Goal: Information Seeking & Learning: Learn about a topic

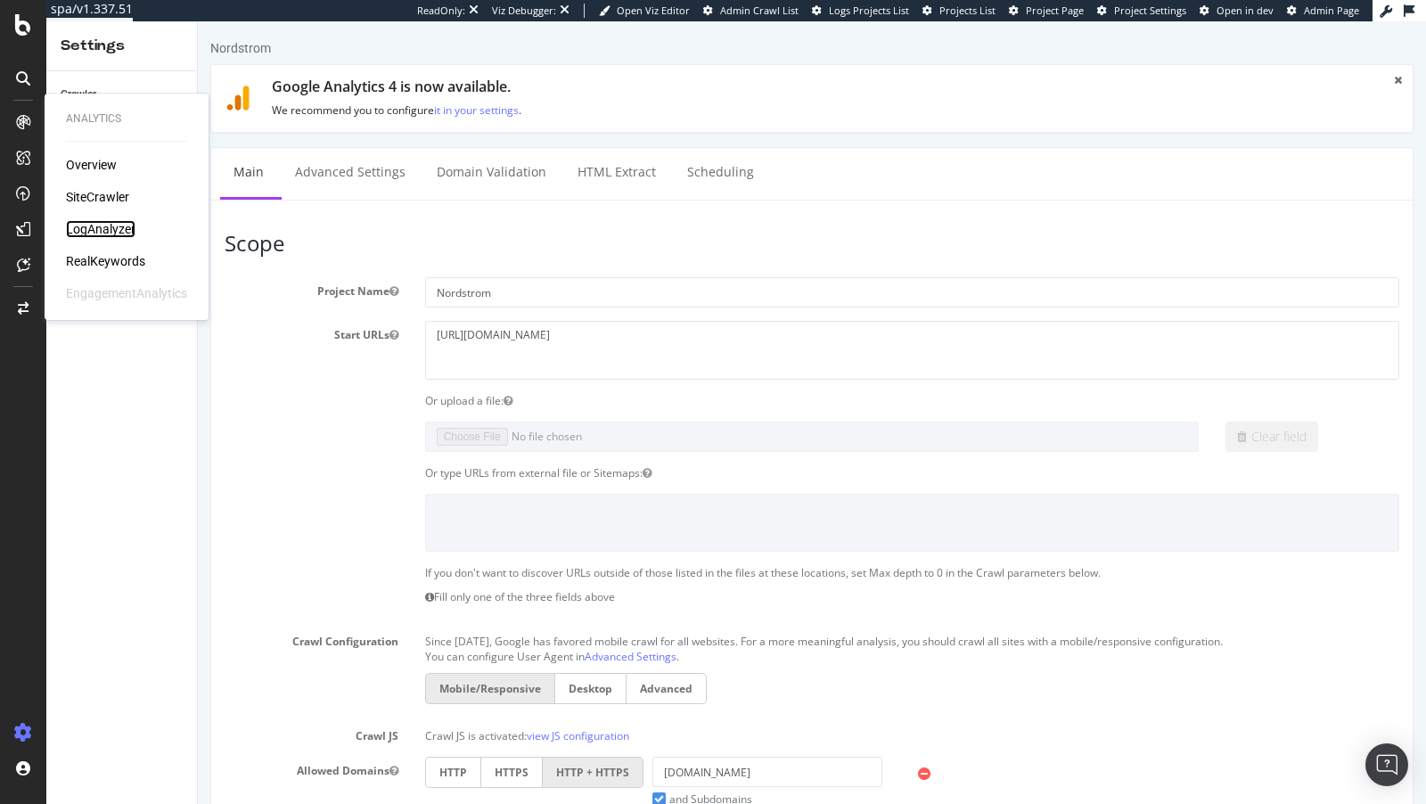
click at [95, 235] on div "LogAnalyzer" at bounding box center [101, 229] width 70 height 18
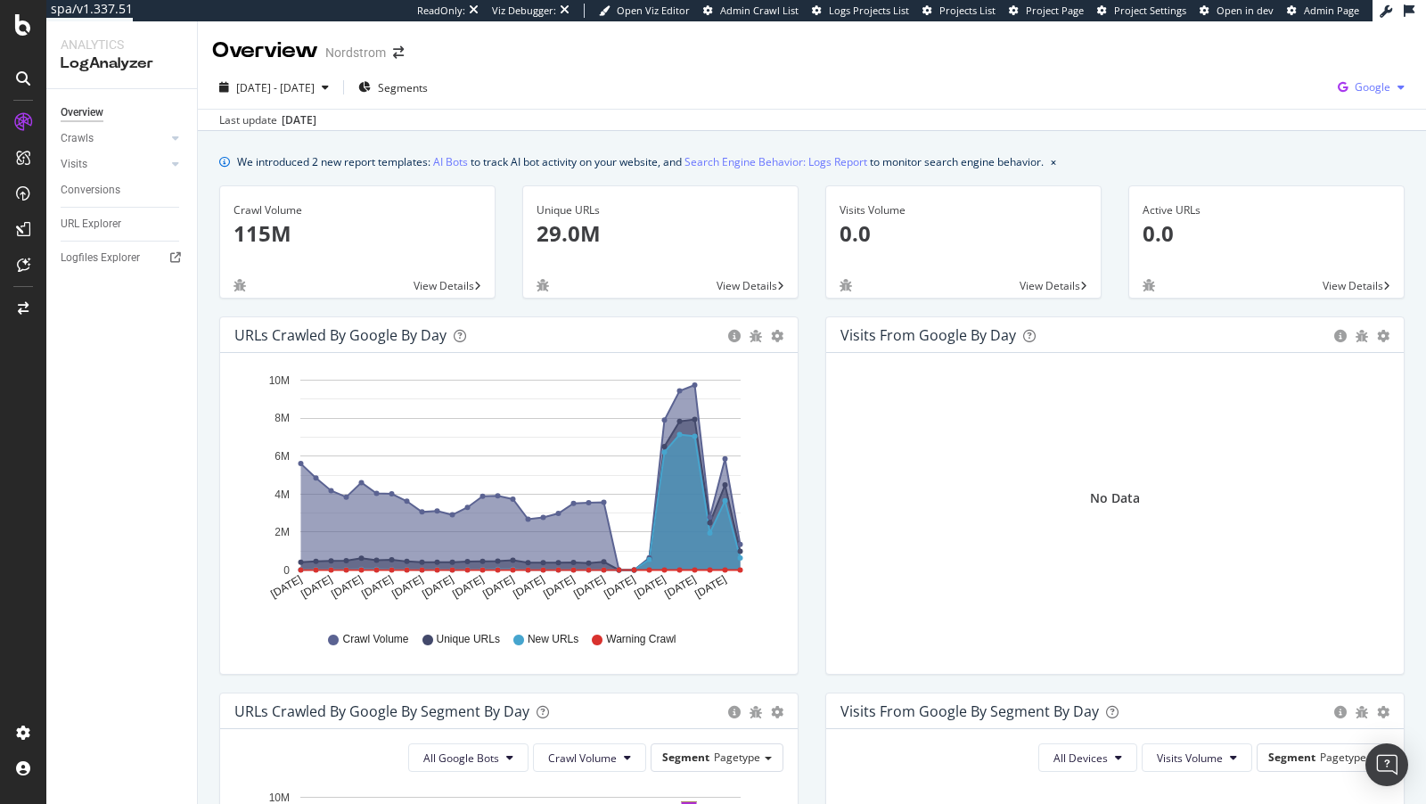
click at [1363, 76] on div "Google" at bounding box center [1370, 87] width 81 height 27
click at [1276, 99] on span "OpenAI" at bounding box center [1283, 105] width 66 height 16
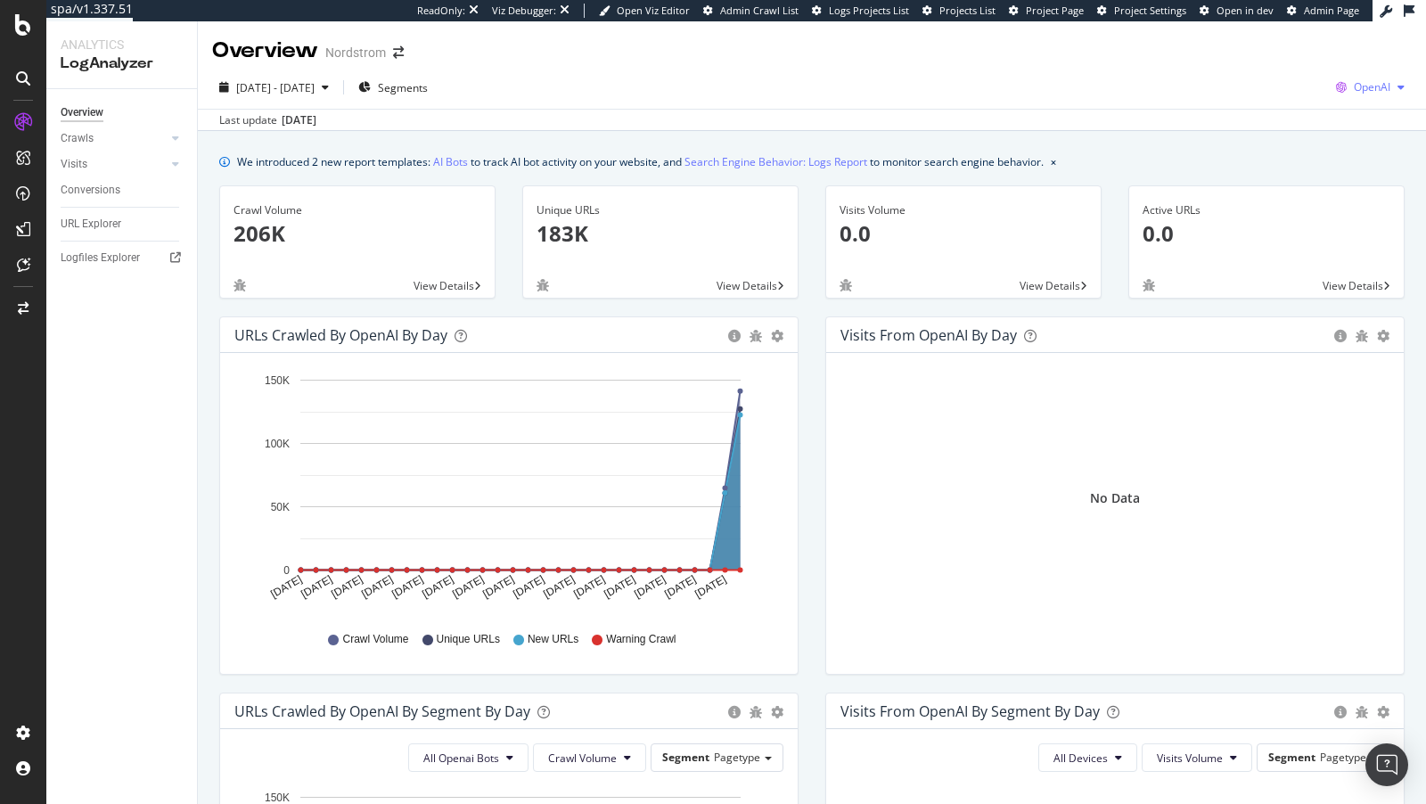
click at [1386, 89] on span "OpenAI" at bounding box center [1372, 86] width 37 height 15
click at [1265, 45] on span "Google" at bounding box center [1281, 39] width 66 height 16
